Goal: Information Seeking & Learning: Learn about a topic

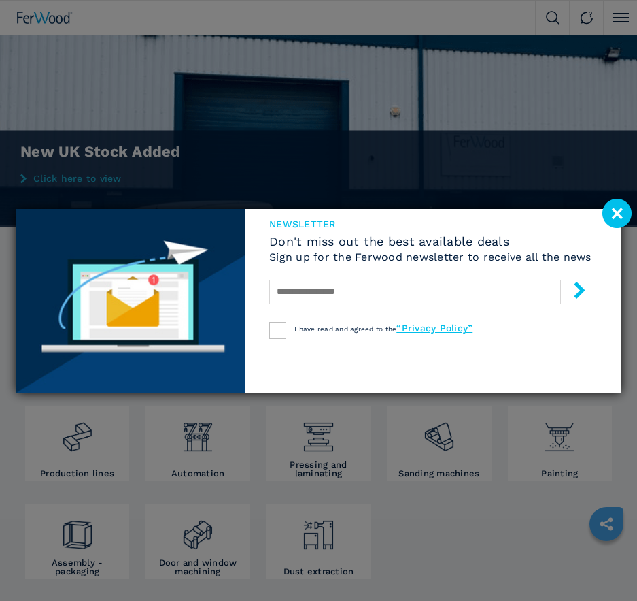
click at [622, 215] on image at bounding box center [617, 213] width 29 height 29
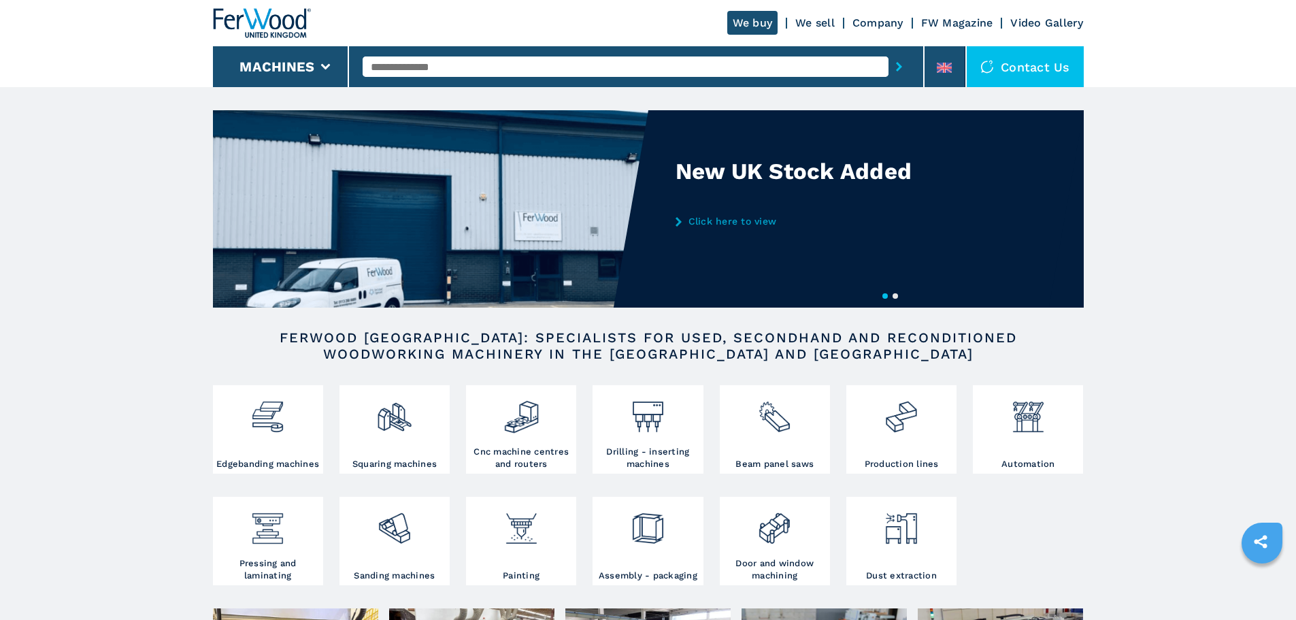
click at [385, 67] on input "text" at bounding box center [626, 66] width 526 height 20
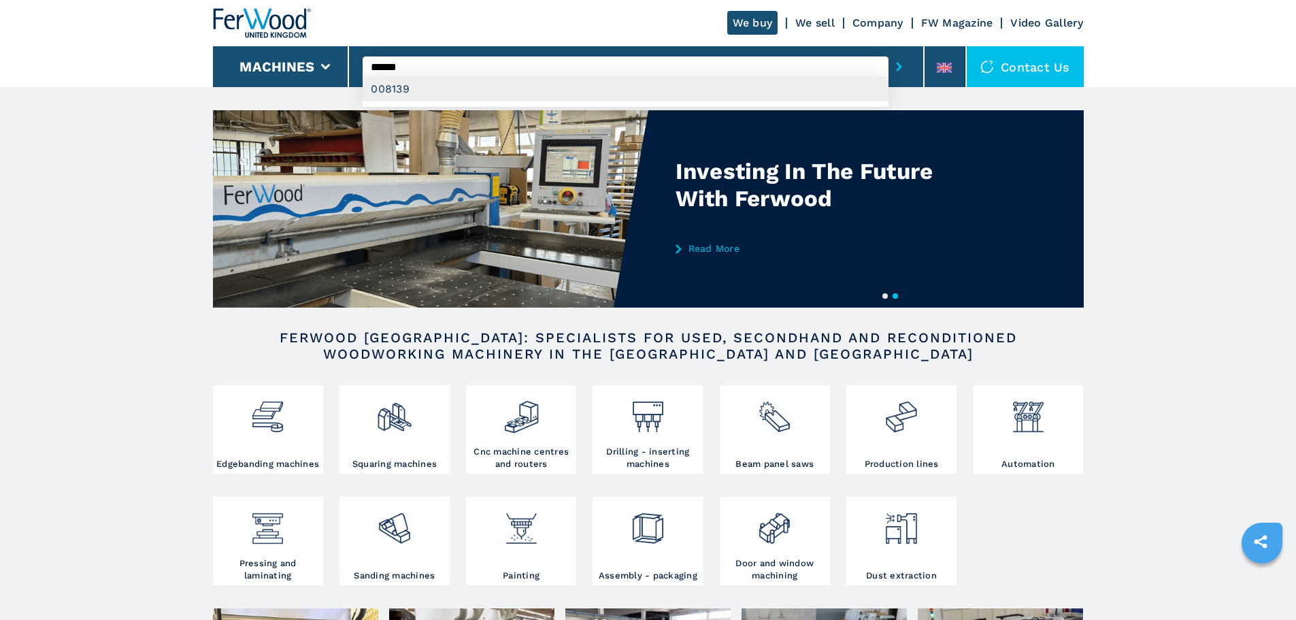
type input "******"
click at [390, 97] on div "008139" at bounding box center [626, 89] width 526 height 24
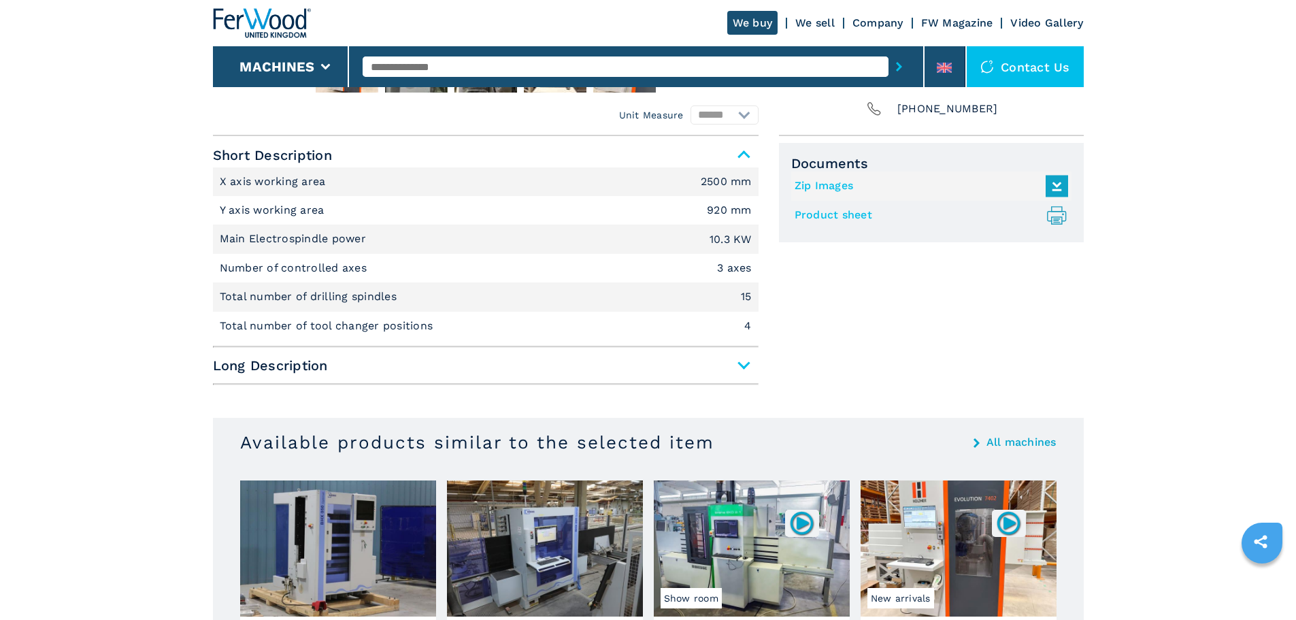
scroll to position [557, 0]
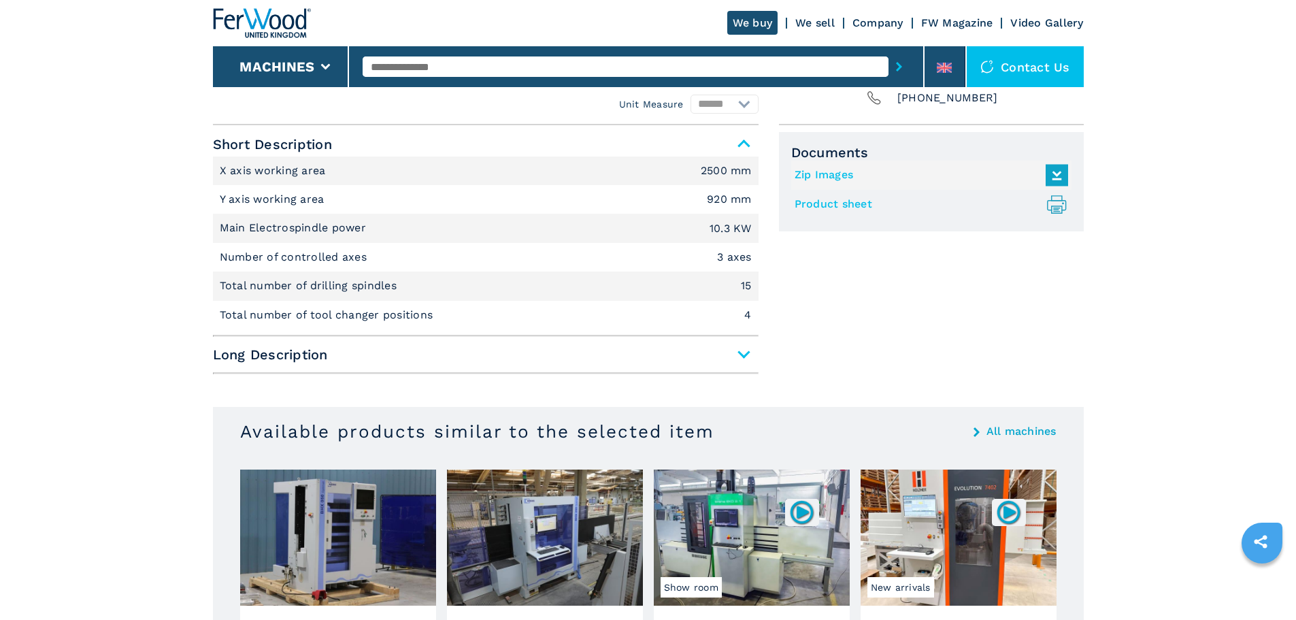
click at [747, 352] on span "Long Description" at bounding box center [486, 354] width 546 height 24
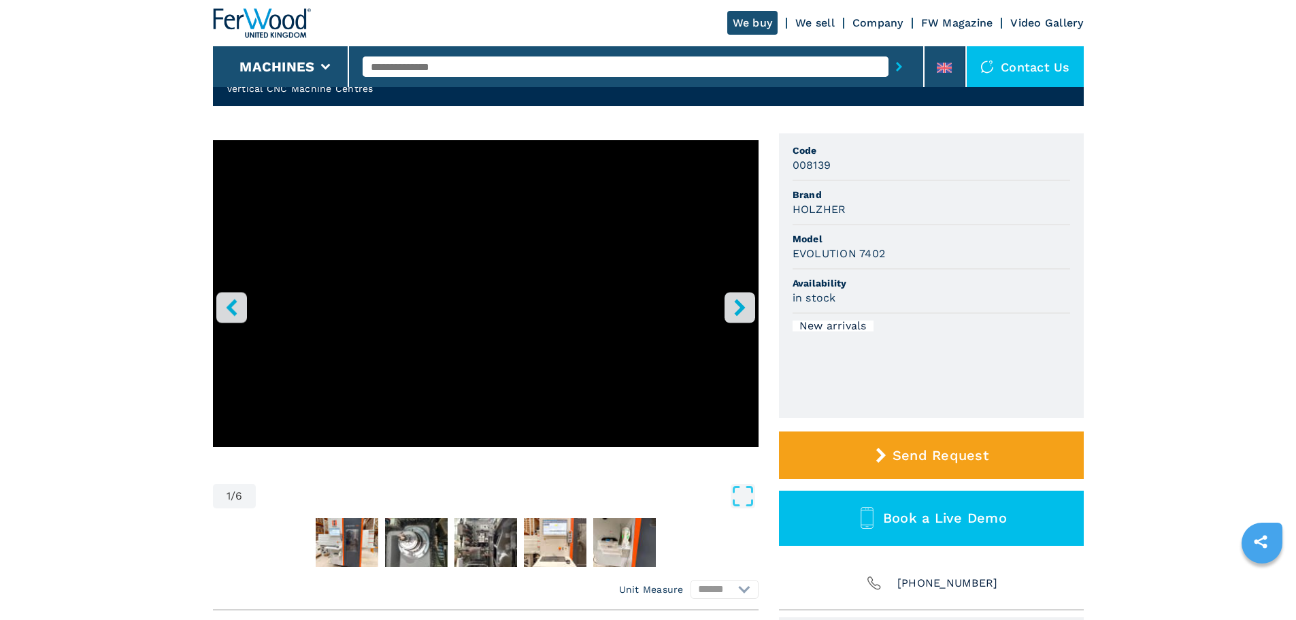
scroll to position [0, 0]
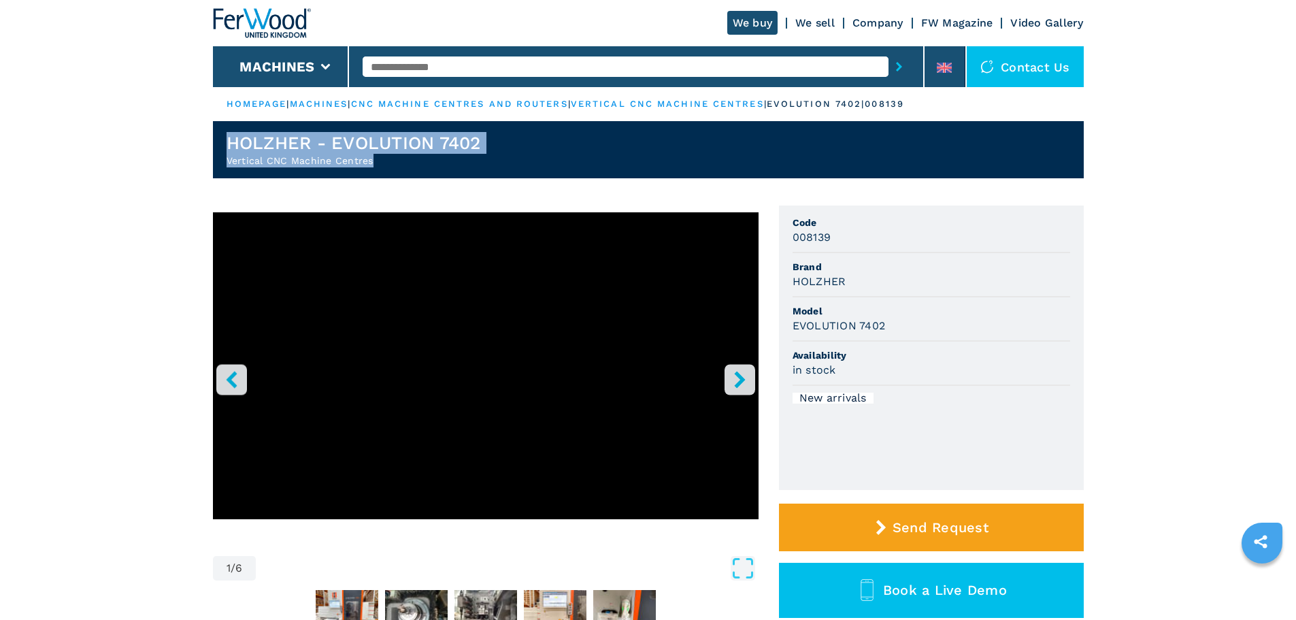
drag, startPoint x: 394, startPoint y: 159, endPoint x: 210, endPoint y: 131, distance: 186.5
copy div "HOLZHER - EVOLUTION 7402 Vertical CNC Machine Centres"
click at [656, 168] on header "HOLZHER - EVOLUTION 7402 Vertical CNC Machine Centres" at bounding box center [648, 149] width 871 height 57
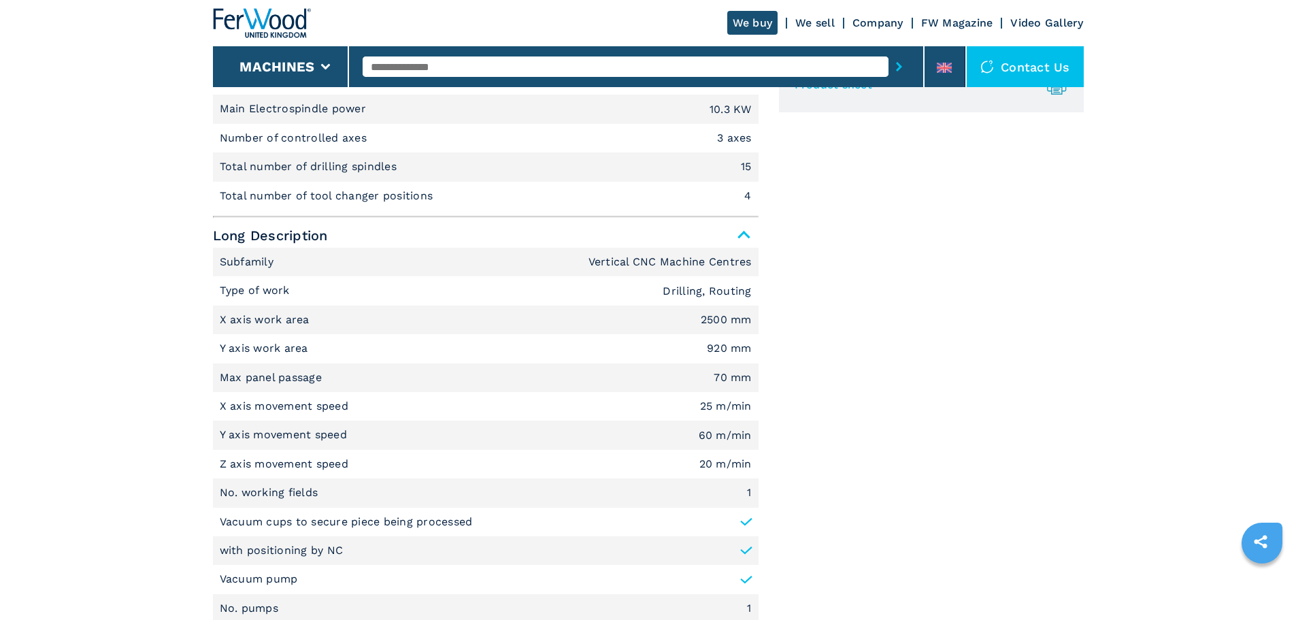
scroll to position [702, 0]
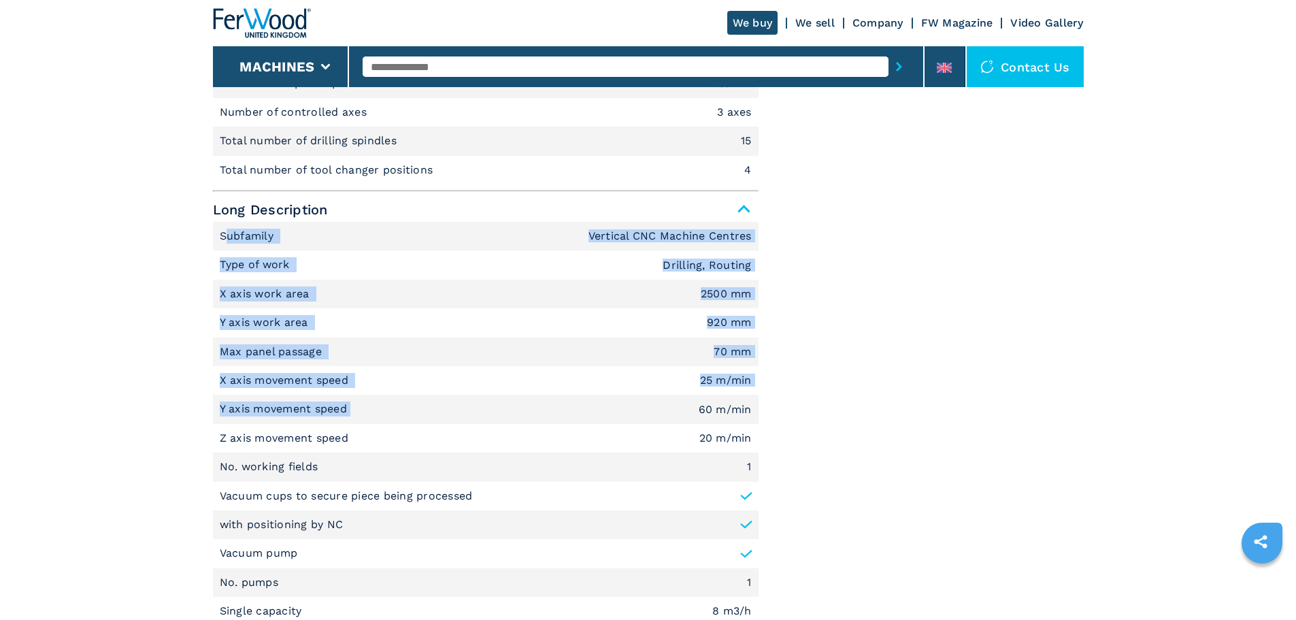
drag, startPoint x: 223, startPoint y: 238, endPoint x: 393, endPoint y: 380, distance: 221.2
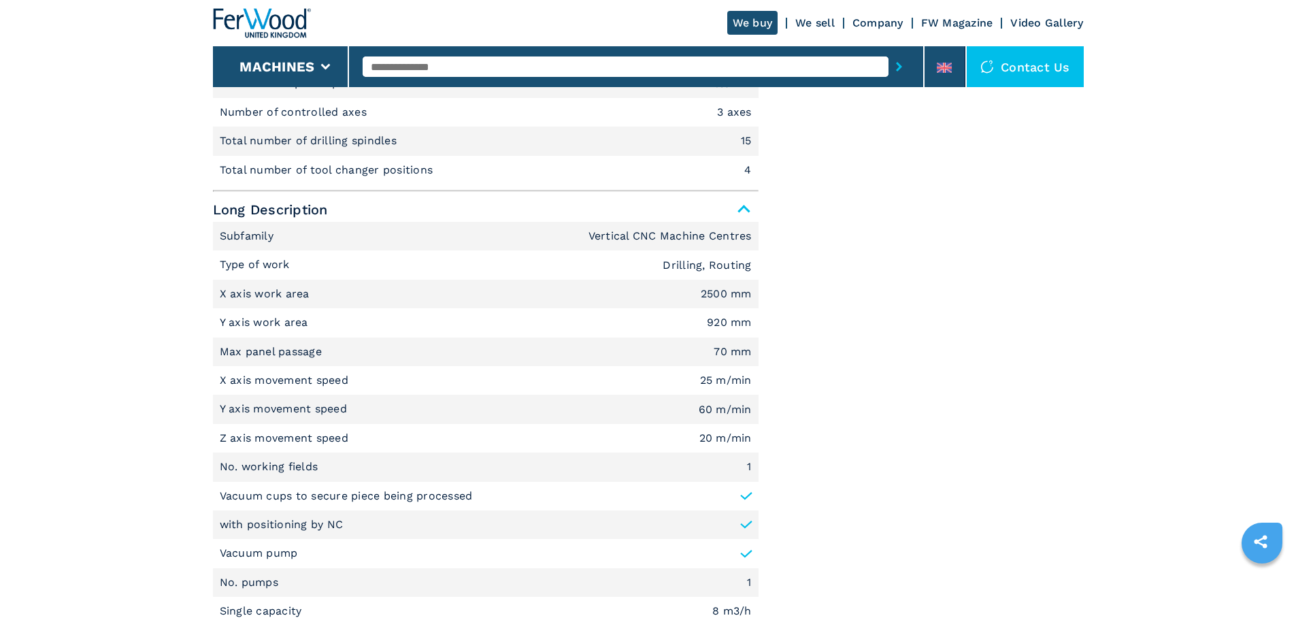
drag, startPoint x: 1067, startPoint y: 318, endPoint x: 989, endPoint y: 314, distance: 77.6
drag, startPoint x: 219, startPoint y: 237, endPoint x: 228, endPoint y: 271, distance: 35.1
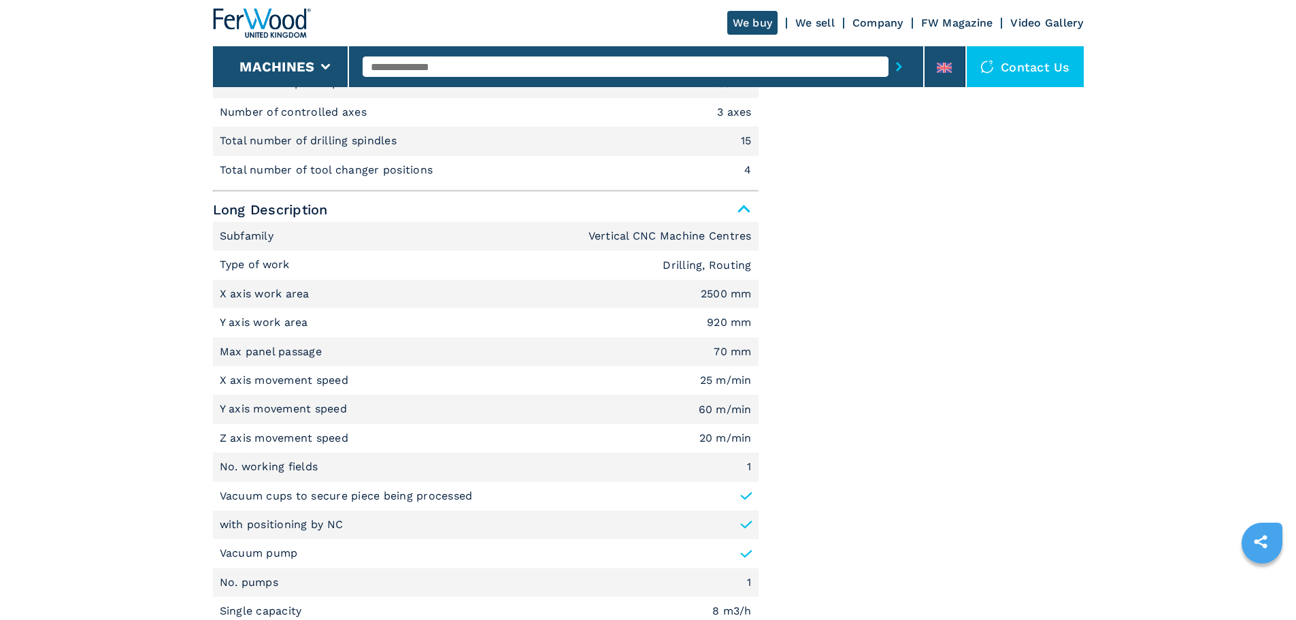
drag, startPoint x: 225, startPoint y: 233, endPoint x: 226, endPoint y: 246, distance: 12.9
click at [226, 246] on li "Subfamily Vertical CNC Machine Centres" at bounding box center [486, 236] width 546 height 29
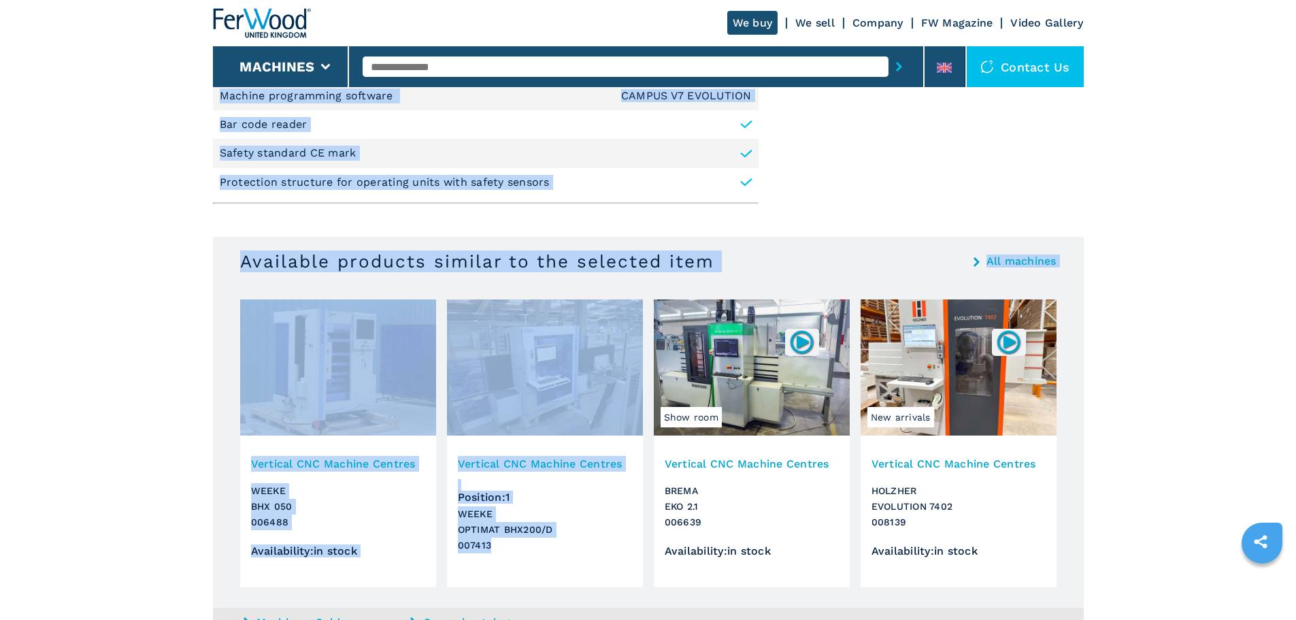
scroll to position [1987, 0]
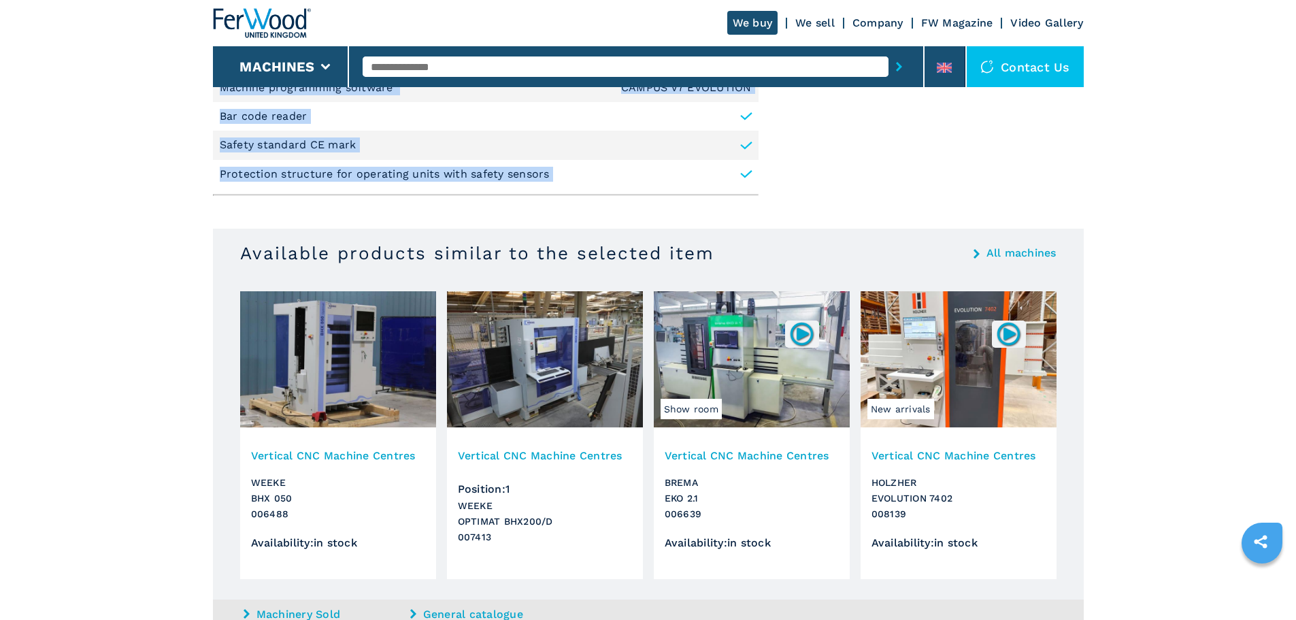
drag, startPoint x: 220, startPoint y: 235, endPoint x: 833, endPoint y: 202, distance: 614.5
copy div "Loremipsu Dolorsit AME Consect Adipisc Elit se doei Temporin, Utlabor E dolo ma…"
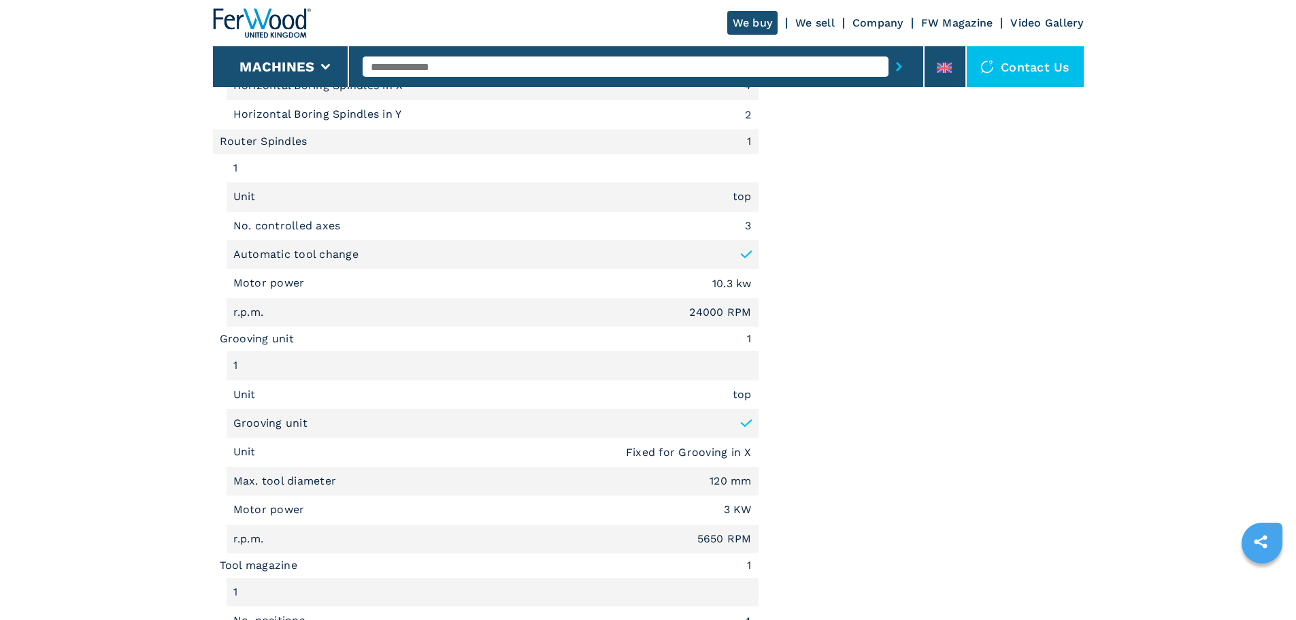
scroll to position [1397, 0]
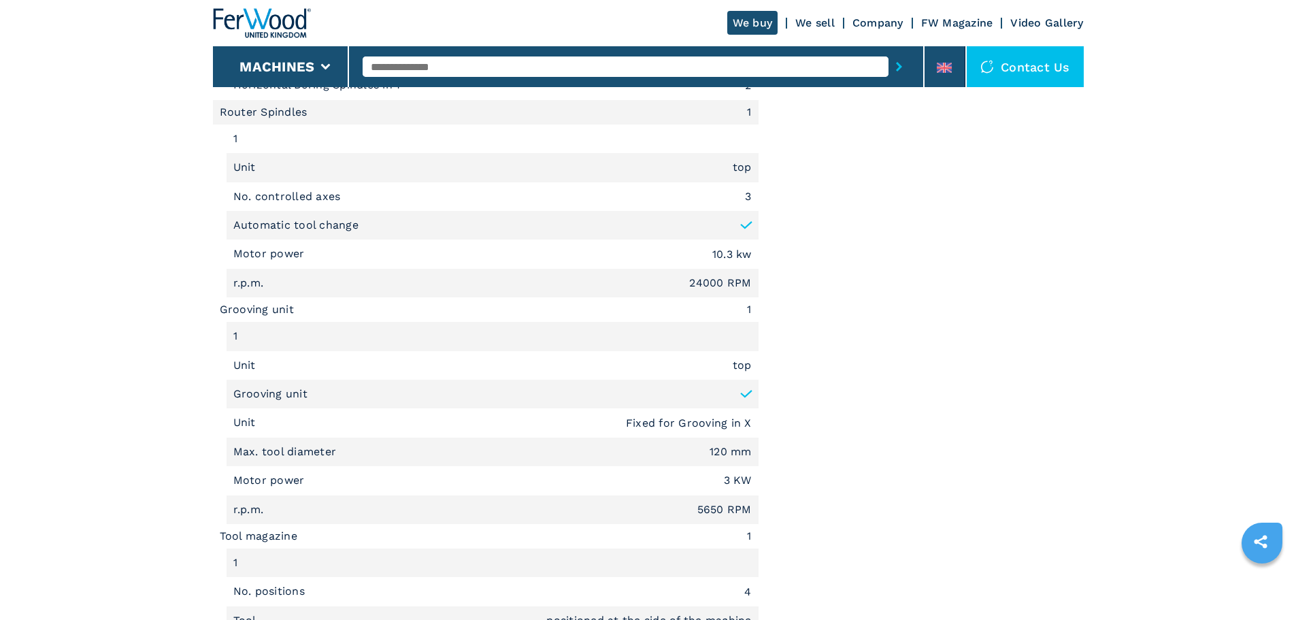
click at [1099, 334] on main "HOMEPAGE | machines | cnc machine centres and routers | vertical cnc machine ce…" at bounding box center [648, 17] width 1296 height 2829
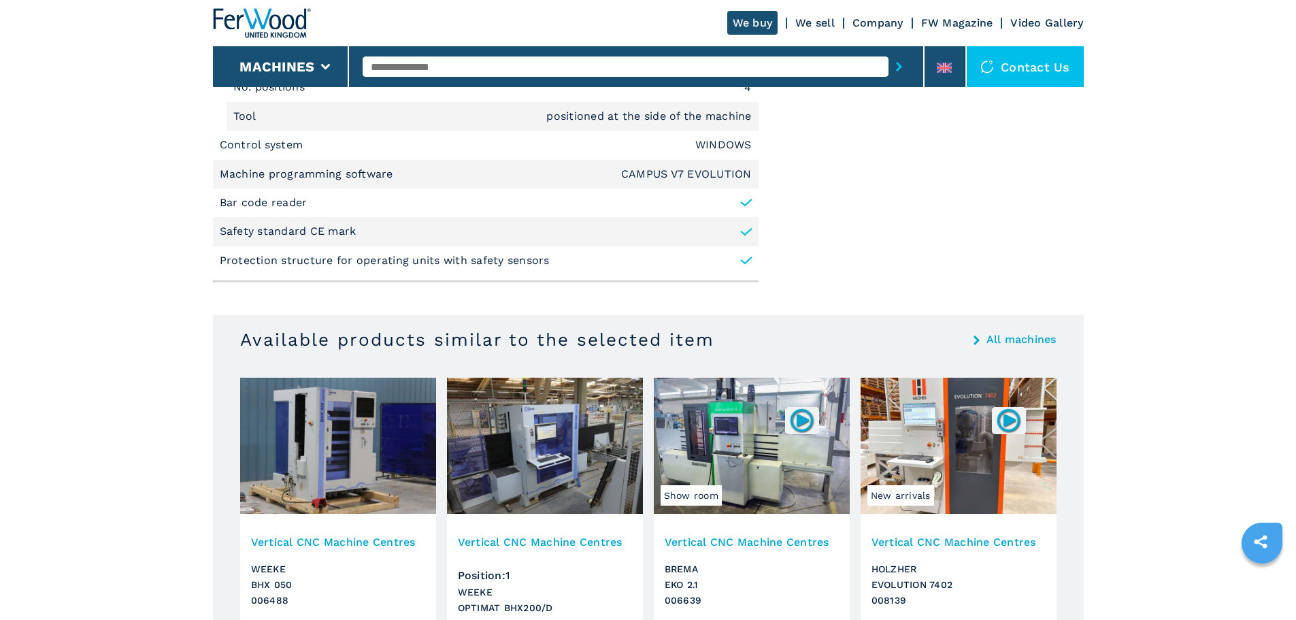
scroll to position [1856, 0]
